Goal: Check status: Check status

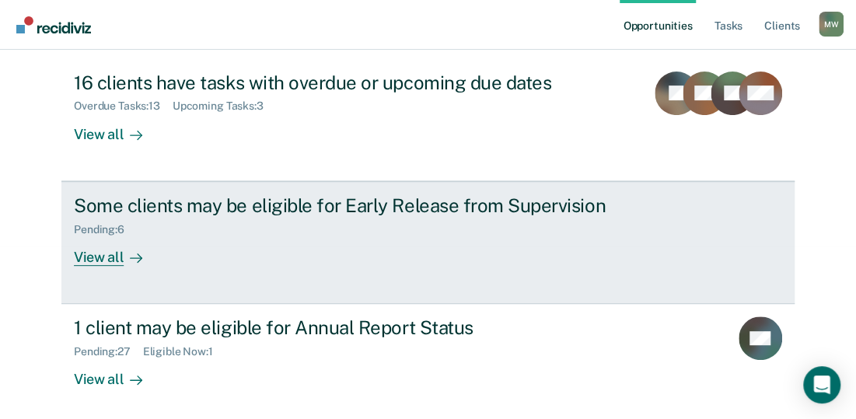
scroll to position [178, 0]
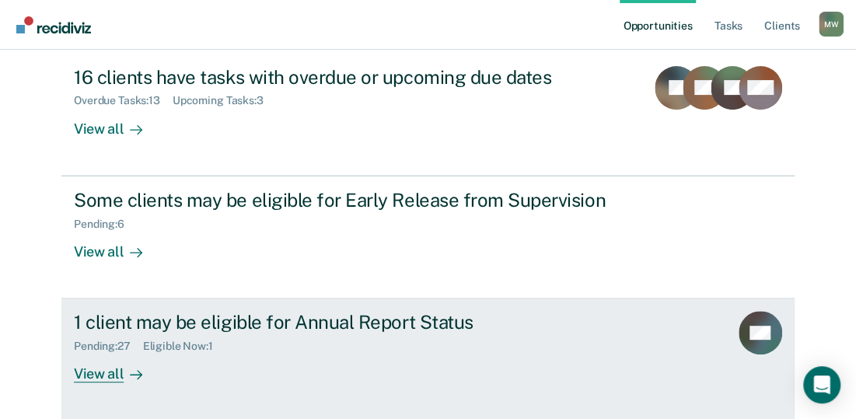
click at [98, 377] on div "View all" at bounding box center [117, 368] width 87 height 30
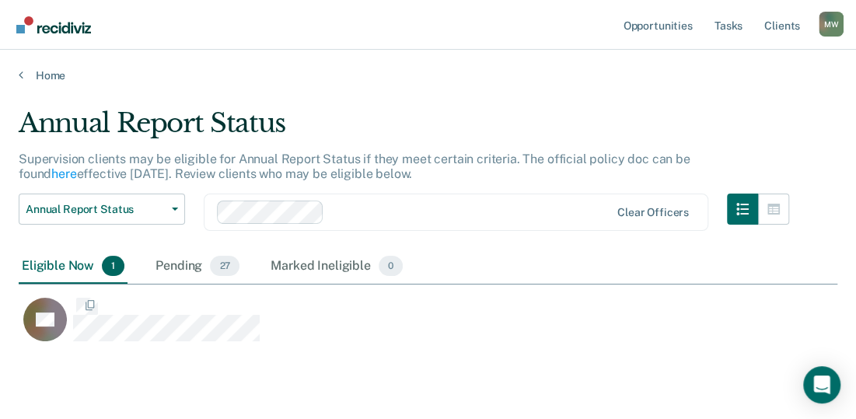
scroll to position [235, 806]
click at [190, 89] on main "Annual Report Status Supervision clients may be eligible for Annual Report Stat…" at bounding box center [428, 274] width 856 height 384
click at [254, 69] on link "Home" at bounding box center [428, 75] width 819 height 14
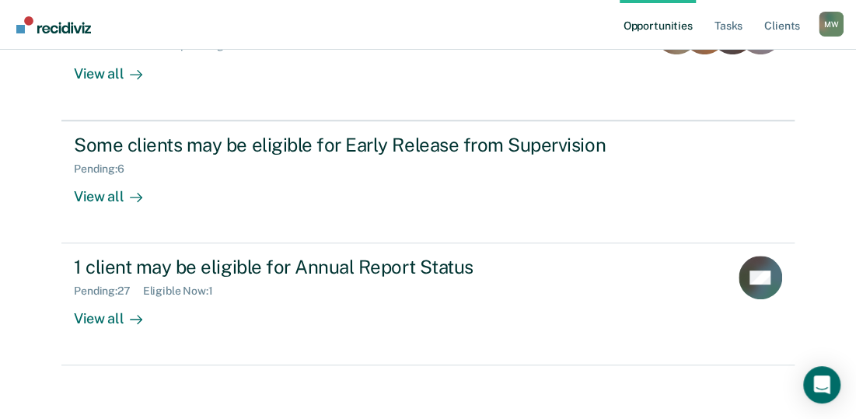
scroll to position [240, 0]
